Goal: Information Seeking & Learning: Compare options

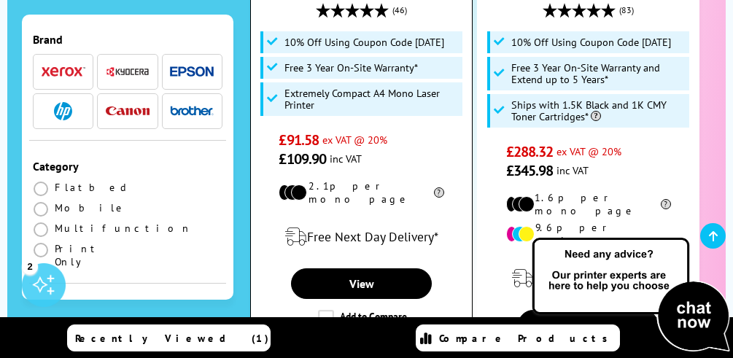
scroll to position [613, 0]
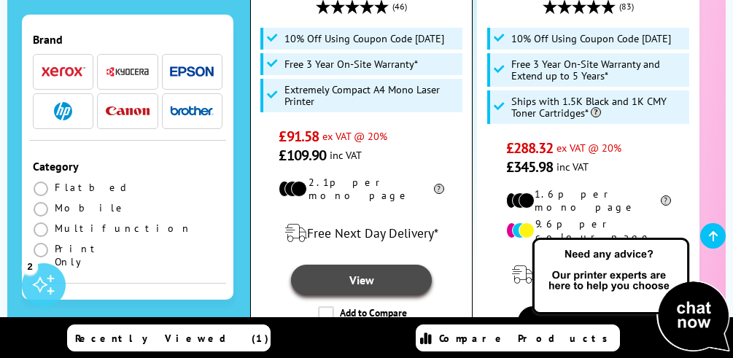
click at [357, 265] on link "View" at bounding box center [361, 280] width 141 height 31
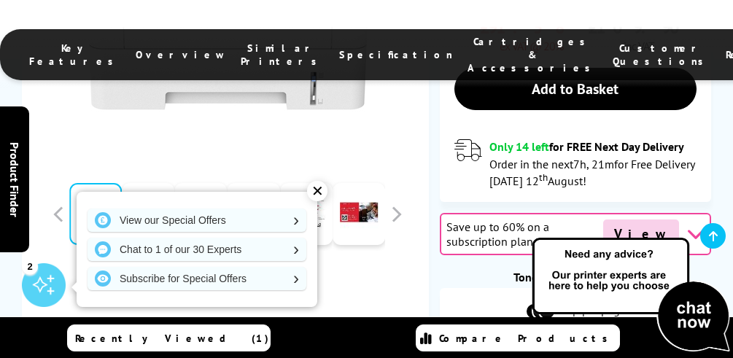
scroll to position [685, 0]
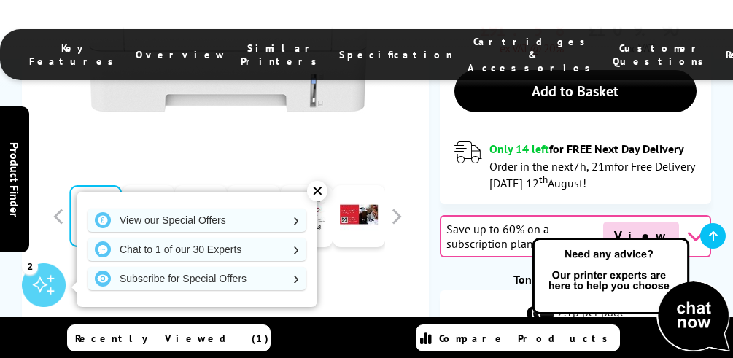
click at [317, 196] on div "✕" at bounding box center [317, 191] width 20 height 20
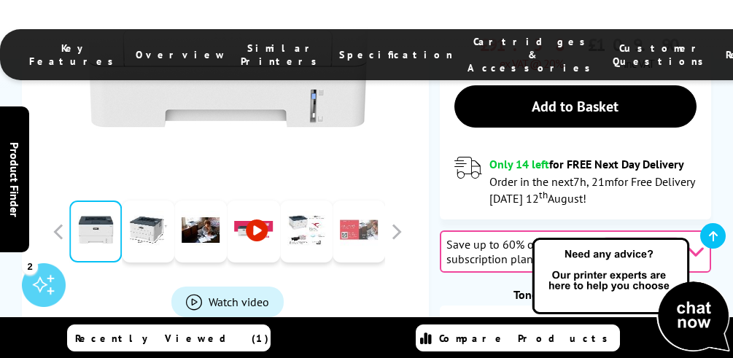
scroll to position [667, 0]
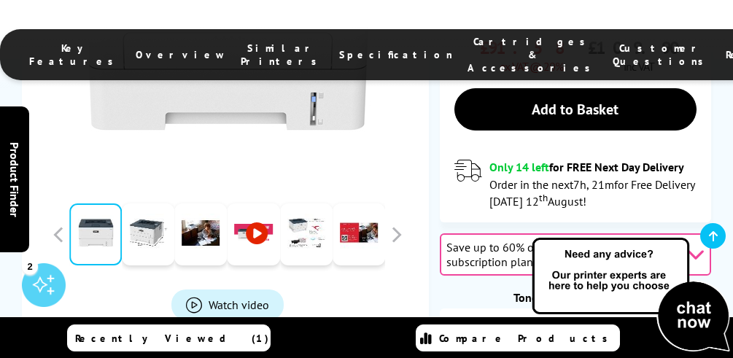
click at [233, 297] on span "Watch video" at bounding box center [239, 304] width 61 height 15
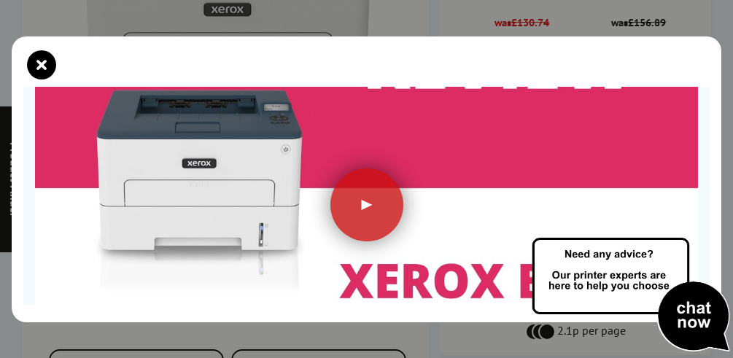
scroll to position [163, 0]
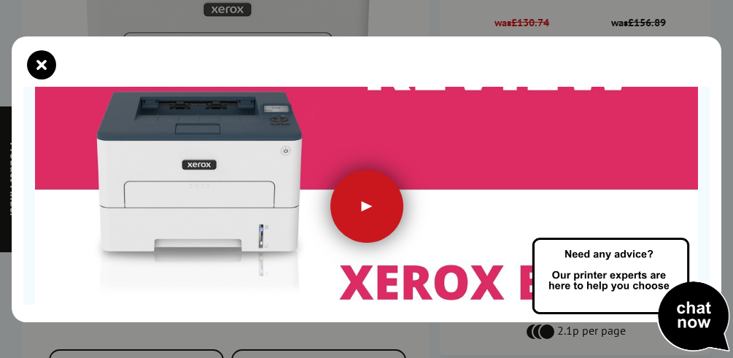
click at [362, 206] on div at bounding box center [366, 206] width 73 height 73
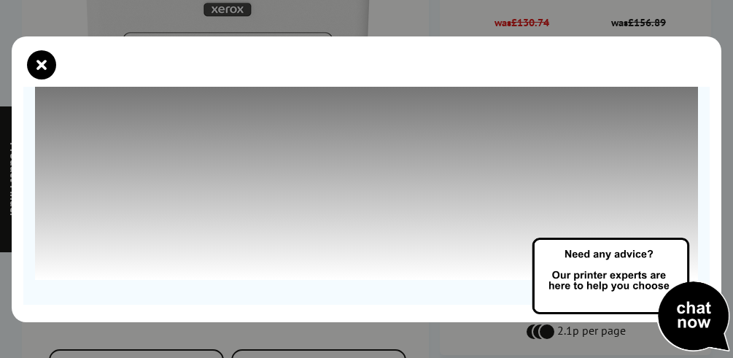
scroll to position [276, 0]
click at [46, 62] on icon "close modal" at bounding box center [41, 64] width 29 height 29
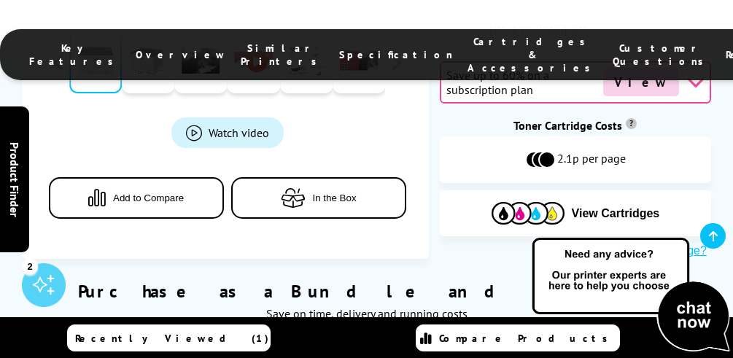
scroll to position [837, 0]
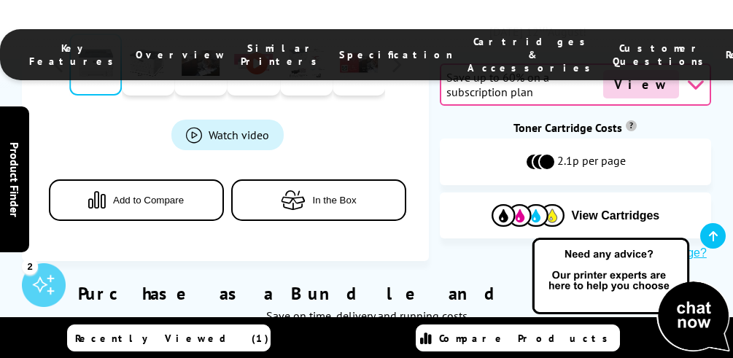
click at [318, 194] on span "In the Box" at bounding box center [335, 199] width 44 height 11
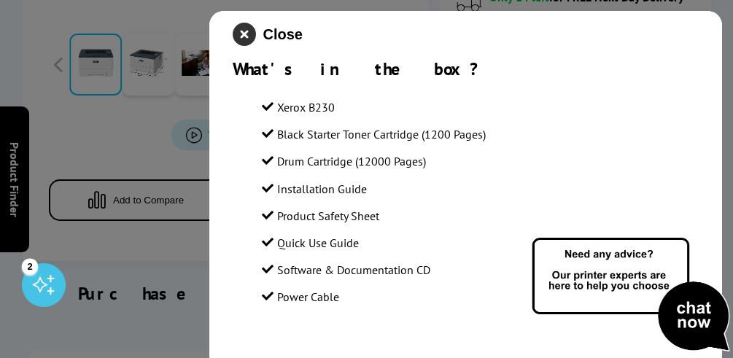
click at [243, 33] on icon "close modal" at bounding box center [244, 34] width 23 height 23
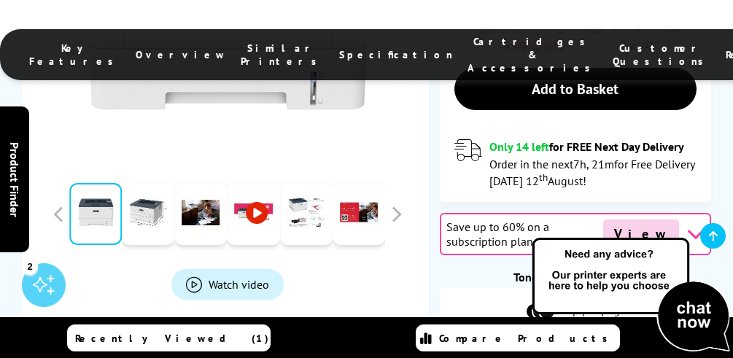
scroll to position [685, 0]
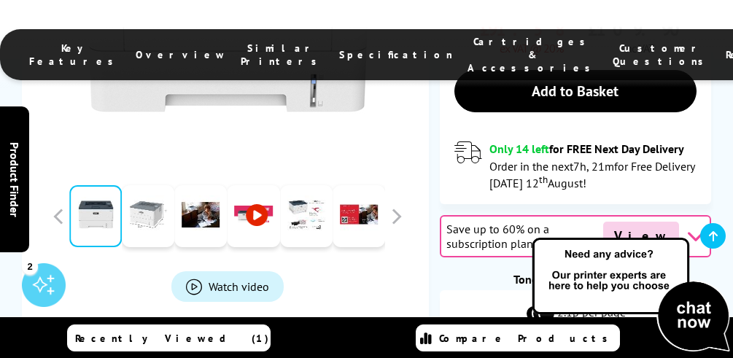
click at [149, 185] on link at bounding box center [148, 216] width 53 height 62
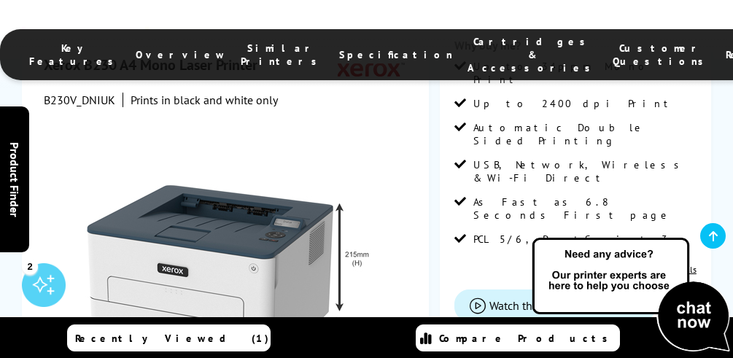
scroll to position [347, 0]
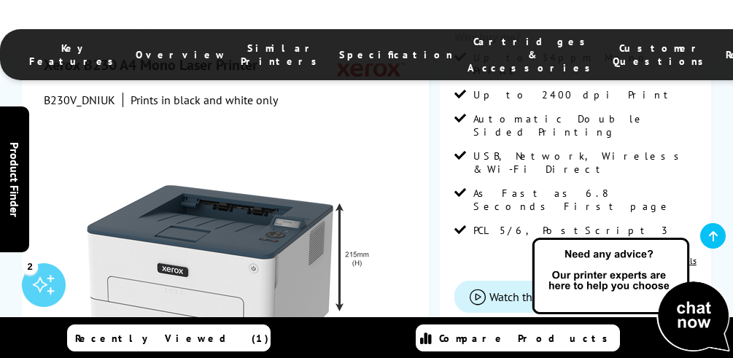
click at [241, 47] on span "Similar Printers" at bounding box center [283, 55] width 84 height 26
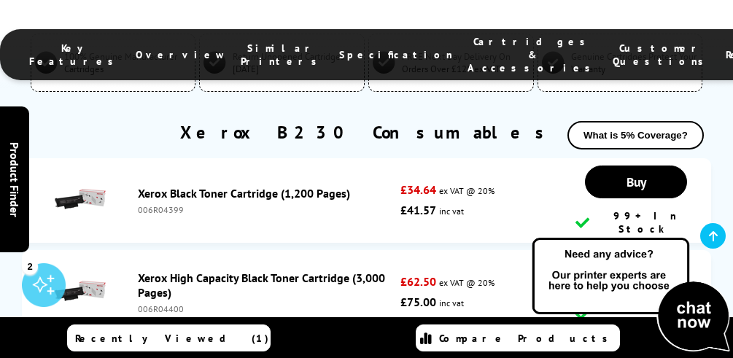
scroll to position [5115, 0]
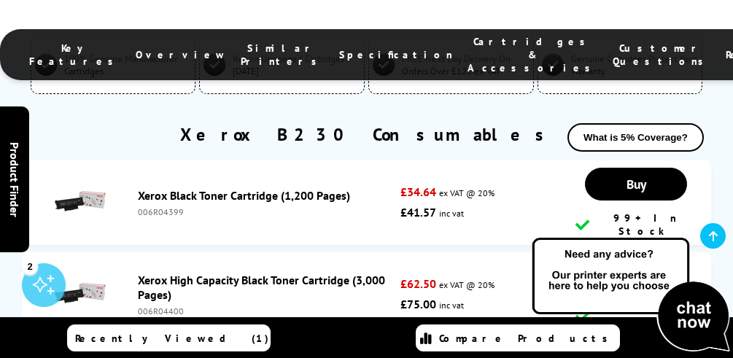
click at [144, 343] on span "Recently Viewed (1)" at bounding box center [172, 338] width 194 height 13
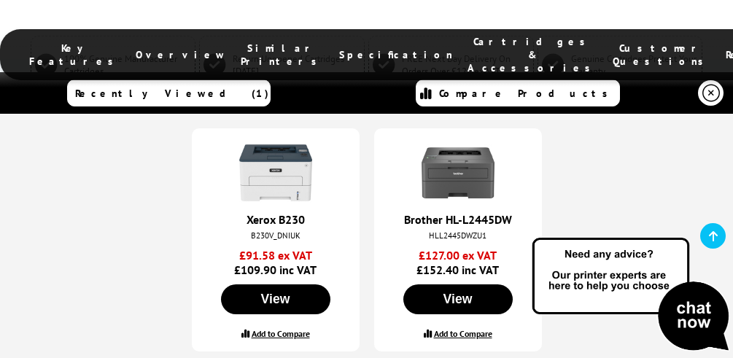
scroll to position [12, 0]
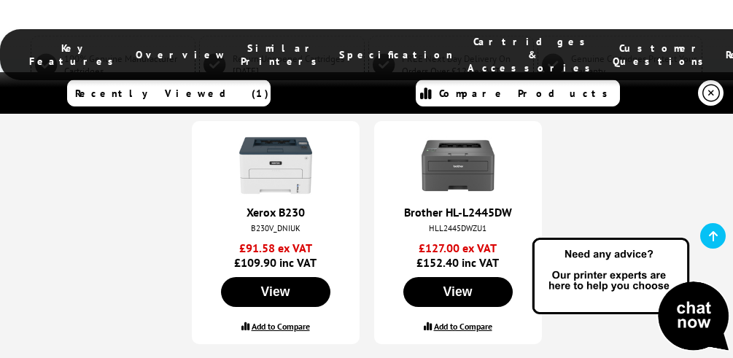
click at [293, 326] on label "Add to Compare" at bounding box center [281, 326] width 58 height 11
click at [0, 0] on input "Add to Compare" at bounding box center [0, 0] width 0 height 0
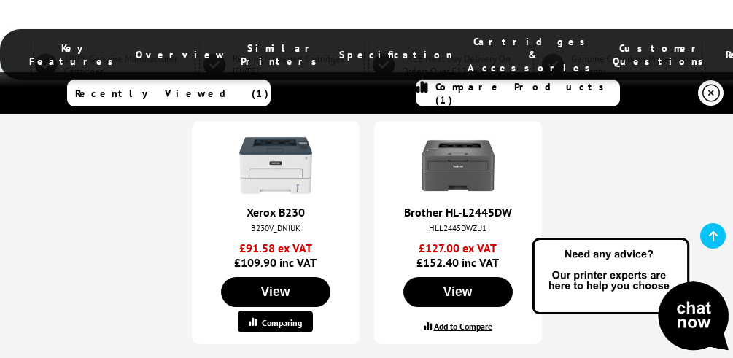
click at [462, 325] on label "Add to Compare" at bounding box center [463, 326] width 58 height 11
click at [0, 0] on input "Add to Compare" at bounding box center [0, 0] width 0 height 0
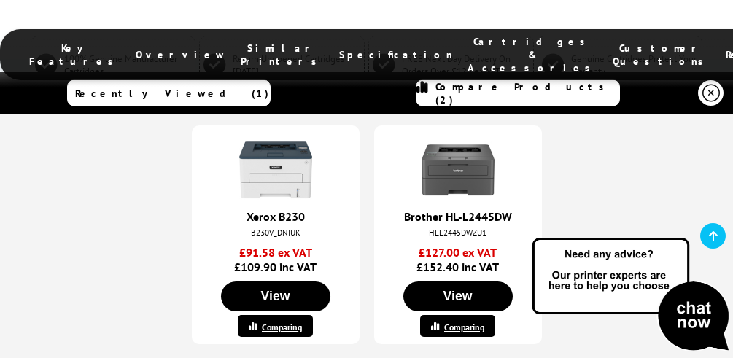
scroll to position [7, 0]
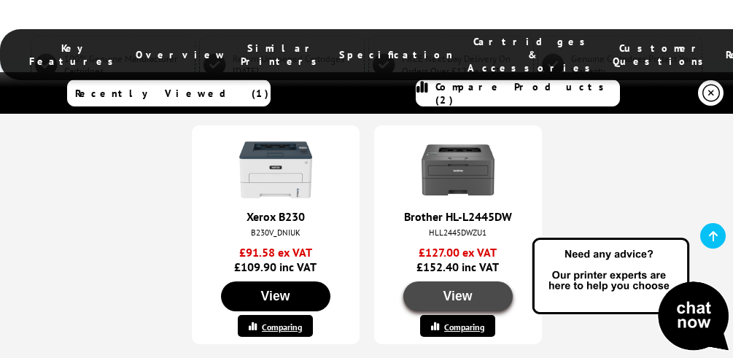
click at [467, 296] on button "View" at bounding box center [457, 297] width 109 height 30
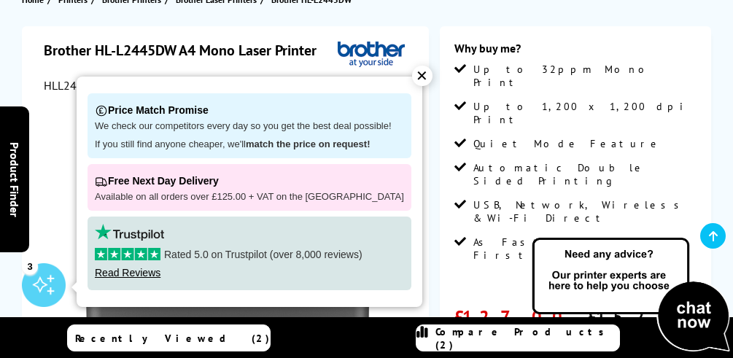
scroll to position [191, 0]
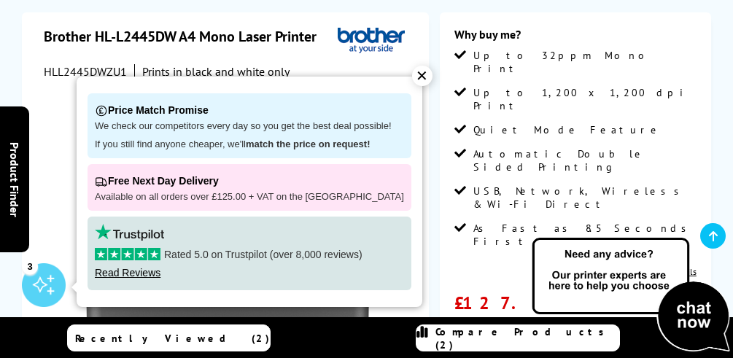
click at [412, 77] on div "✕" at bounding box center [422, 76] width 20 height 20
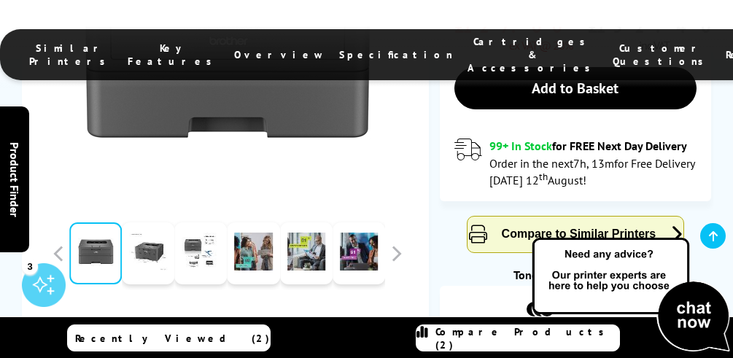
scroll to position [436, 0]
